Goal: Submit feedback/report problem

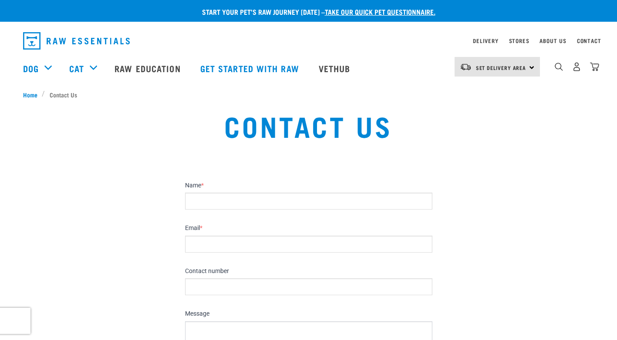
click at [241, 200] on input "Name *" at bounding box center [308, 201] width 247 height 17
type input "[PERSON_NAME]"
type input "[PERSON_NAME][EMAIL_ADDRESS][DOMAIN_NAME]"
type input "8200710"
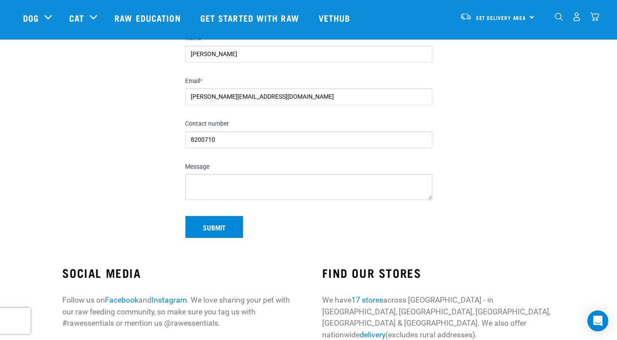
scroll to position [87, 0]
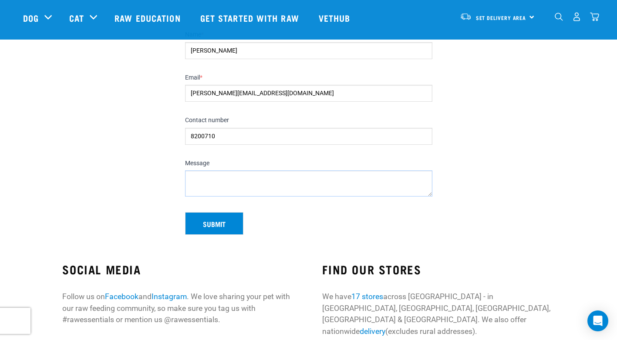
click at [209, 174] on textarea "Message" at bounding box center [308, 184] width 247 height 26
paste textarea "Good morning, We supply labels to businesses in the region and around the count…"
click at [188, 176] on textarea "Good morning, We supply labels to businesses in the region and around the count…" at bounding box center [308, 184] width 247 height 26
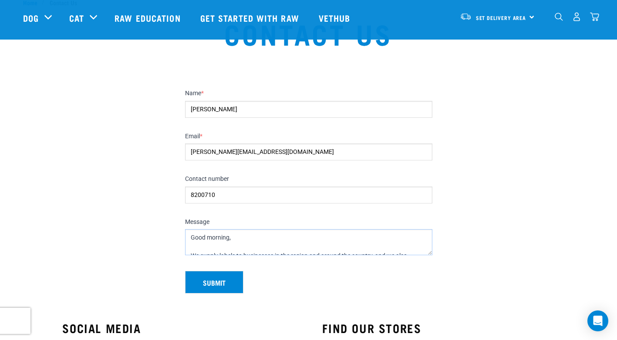
scroll to position [44, 0]
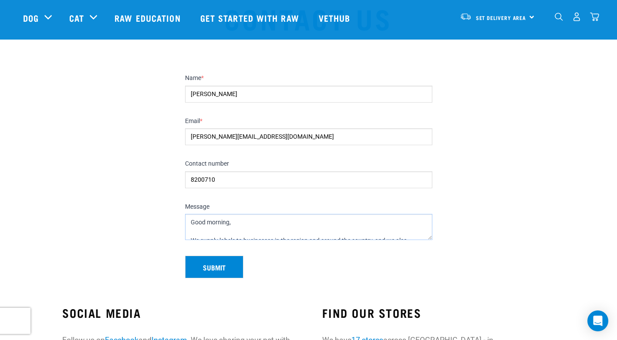
type textarea "Good morning, We supply labels to businesses in the region and around the count…"
click at [210, 269] on button "Submit" at bounding box center [214, 267] width 58 height 23
